Goal: Task Accomplishment & Management: Use online tool/utility

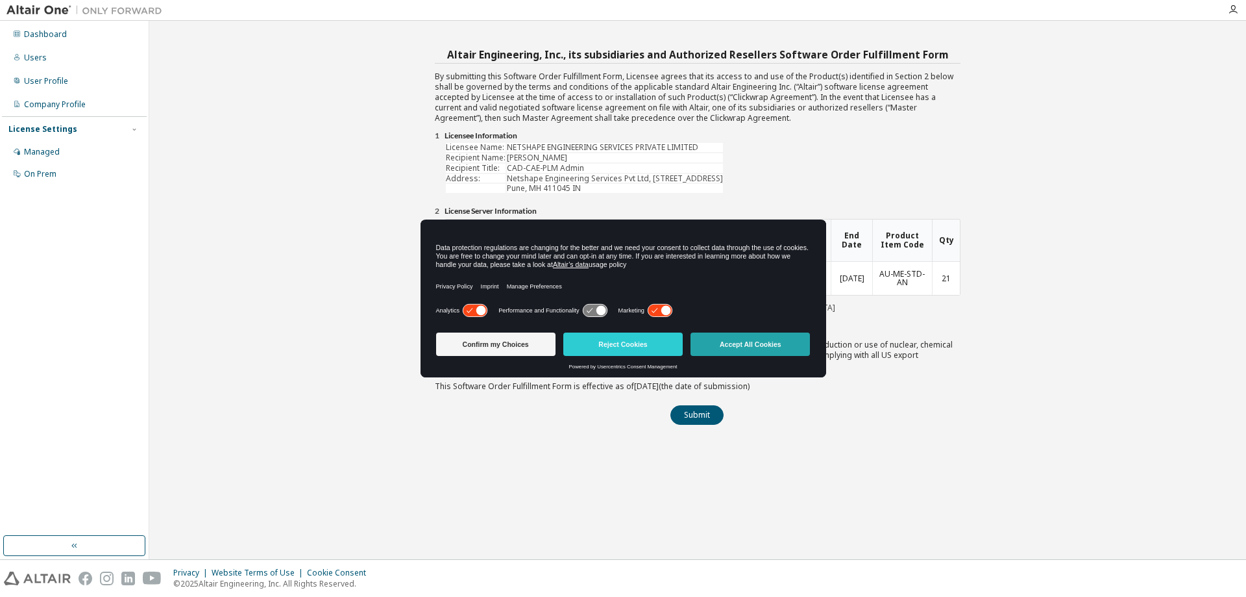
click at [775, 341] on button "Accept All Cookies" at bounding box center [750, 343] width 119 height 23
